Goal: Task Accomplishment & Management: Use online tool/utility

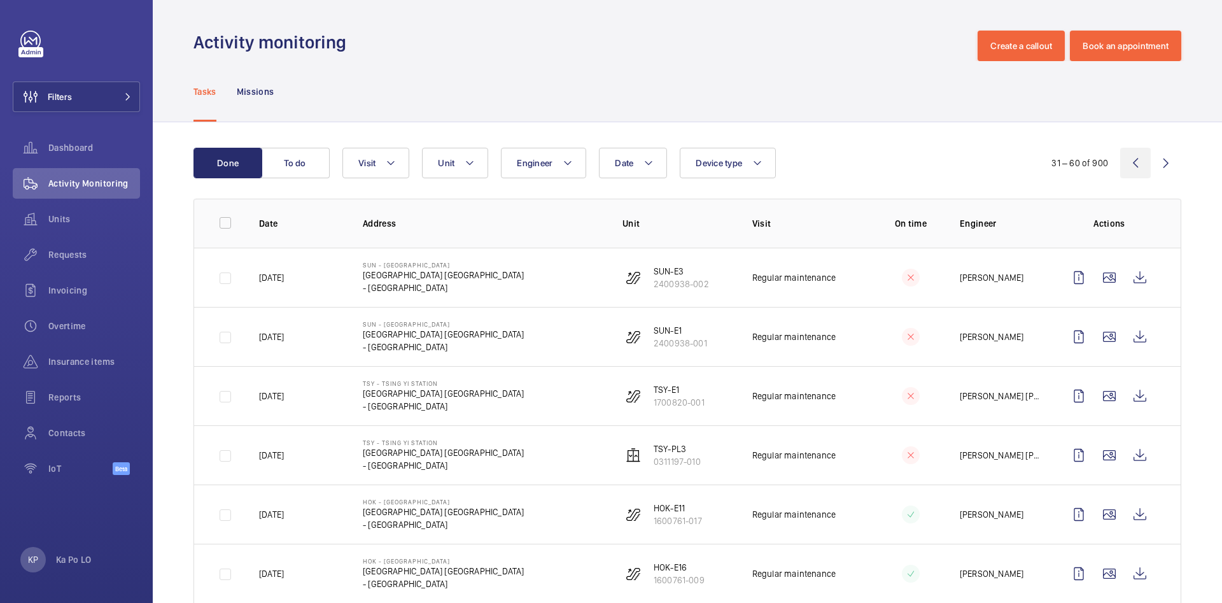
click at [1120, 162] on wm-front-icon-button at bounding box center [1135, 163] width 31 height 31
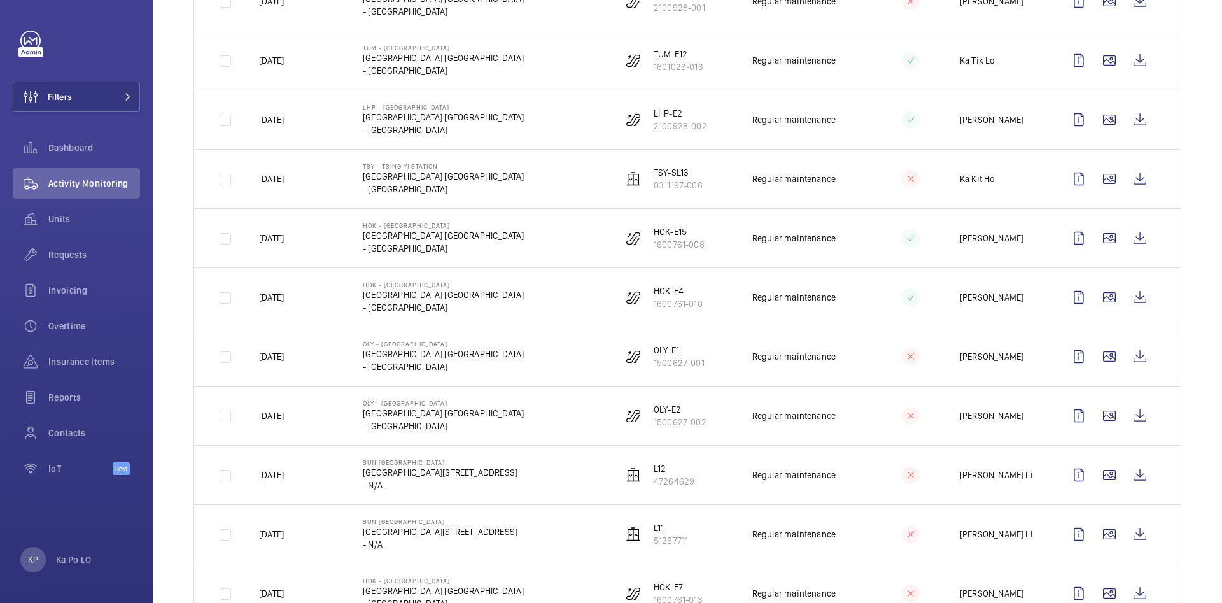
scroll to position [382, 0]
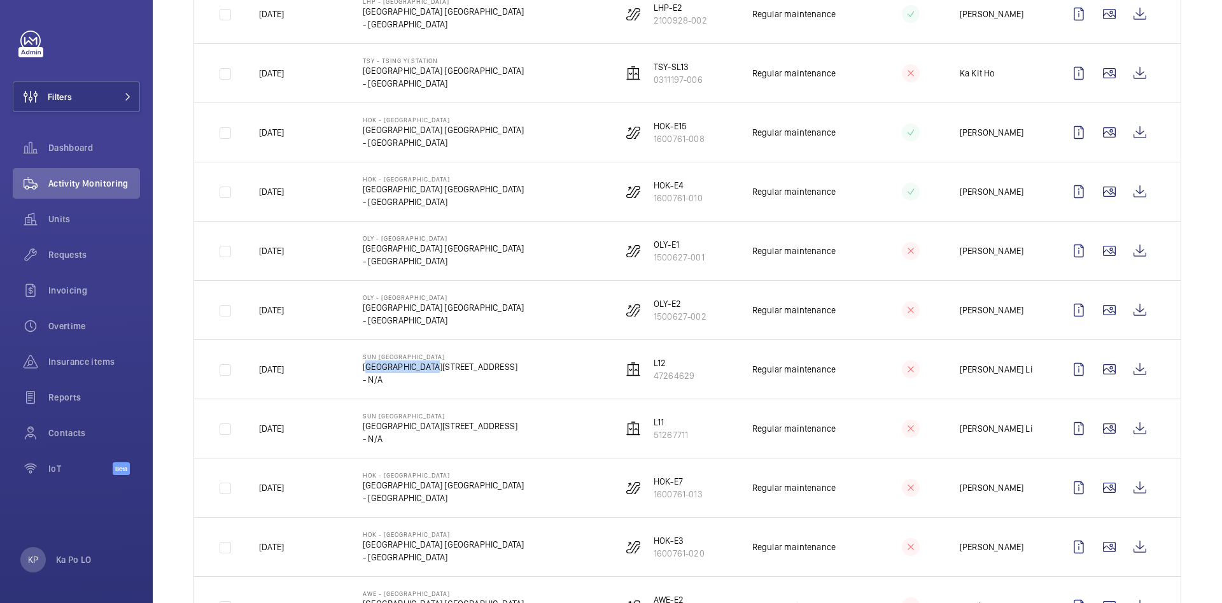
drag, startPoint x: 356, startPoint y: 370, endPoint x: 449, endPoint y: 369, distance: 92.9
click at [449, 369] on td "[GEOGRAPHIC_DATA] [GEOGRAPHIC_DATA][STREET_ADDRESS]" at bounding box center [472, 368] width 260 height 59
drag, startPoint x: 264, startPoint y: 371, endPoint x: 280, endPoint y: 373, distance: 16.0
click at [274, 372] on p "Yesterday" at bounding box center [271, 369] width 25 height 13
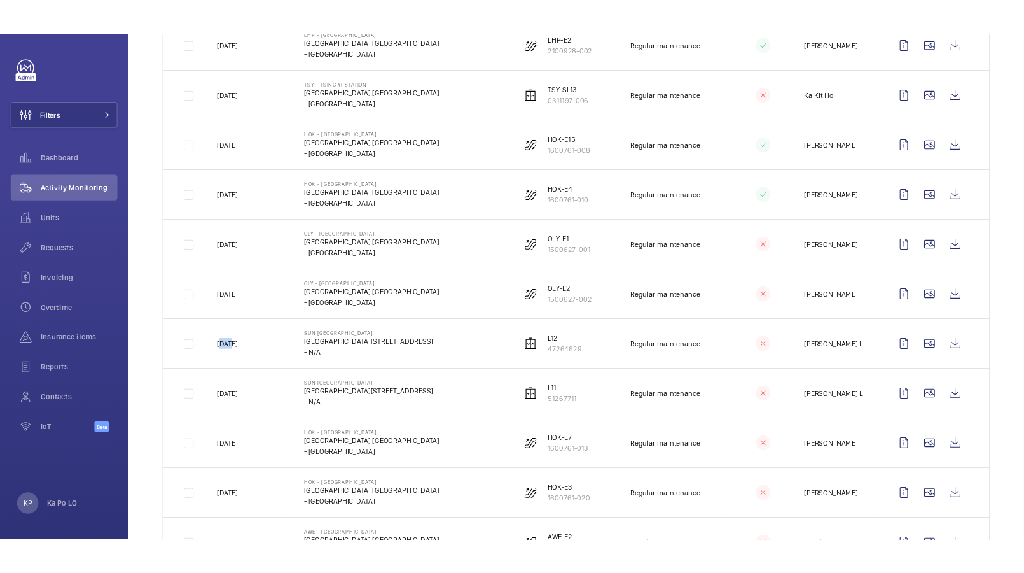
scroll to position [0, 0]
